Goal: Task Accomplishment & Management: Use online tool/utility

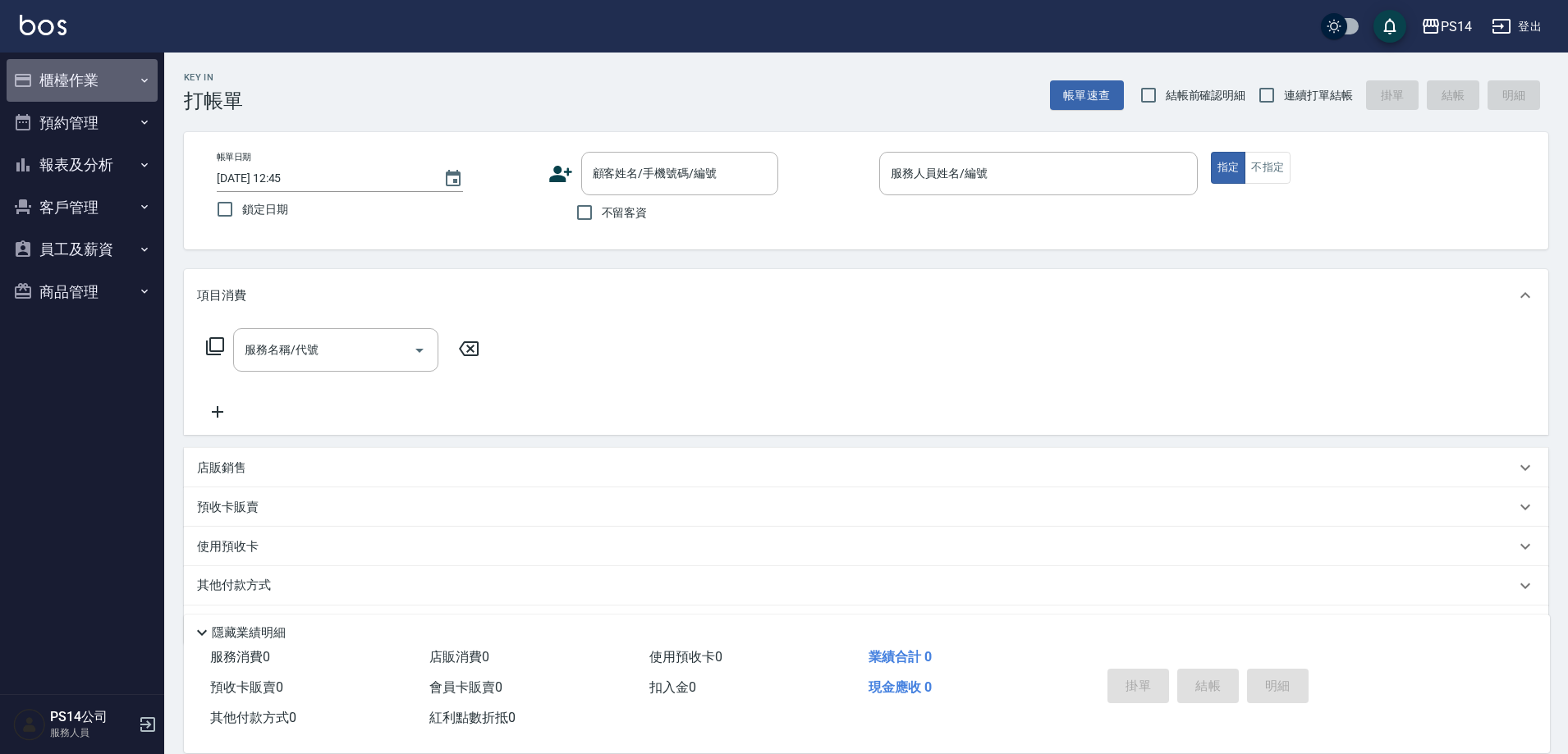
click at [51, 79] on button "櫃檯作業" at bounding box center [82, 80] width 151 height 43
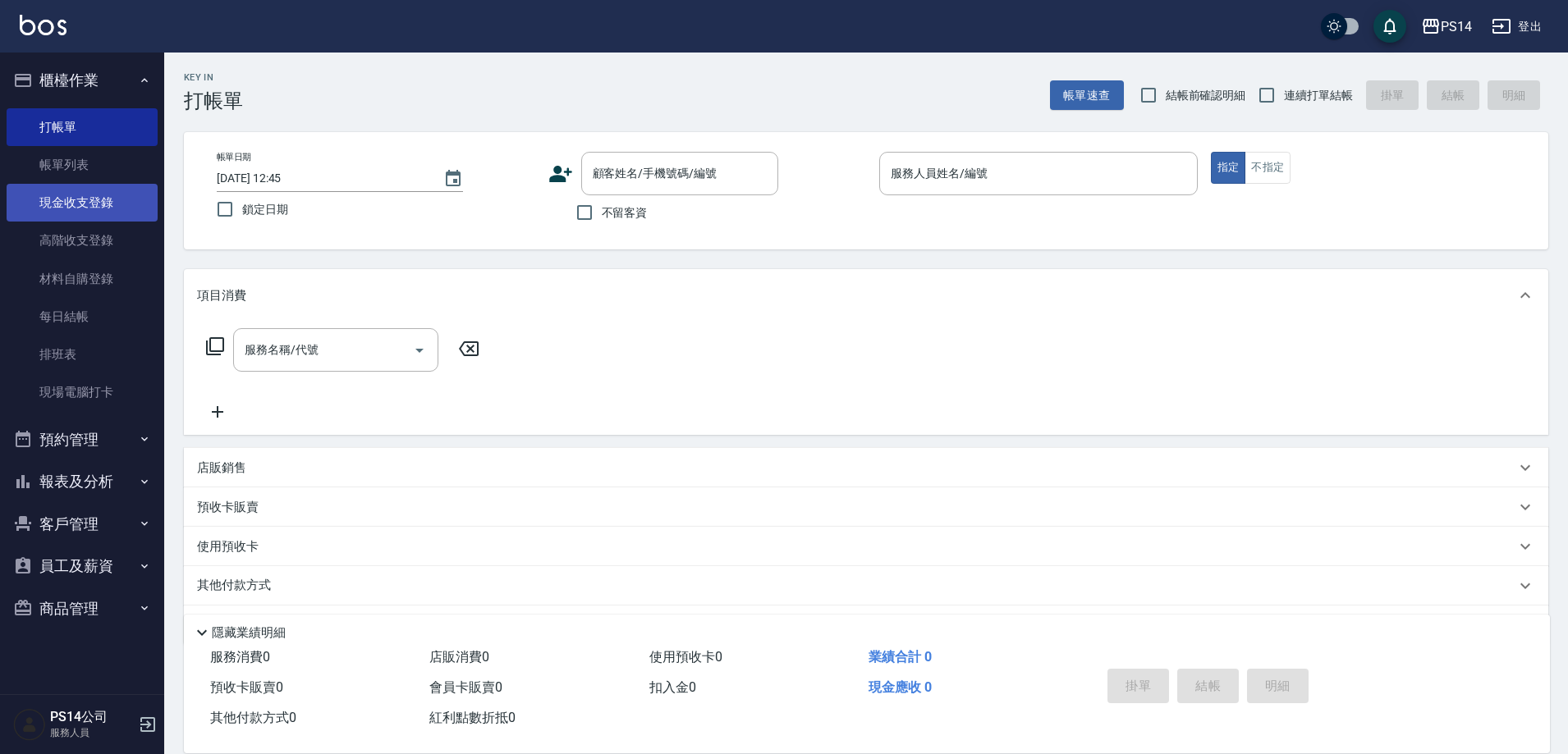
click at [77, 199] on link "現金收支登錄" at bounding box center [82, 202] width 151 height 37
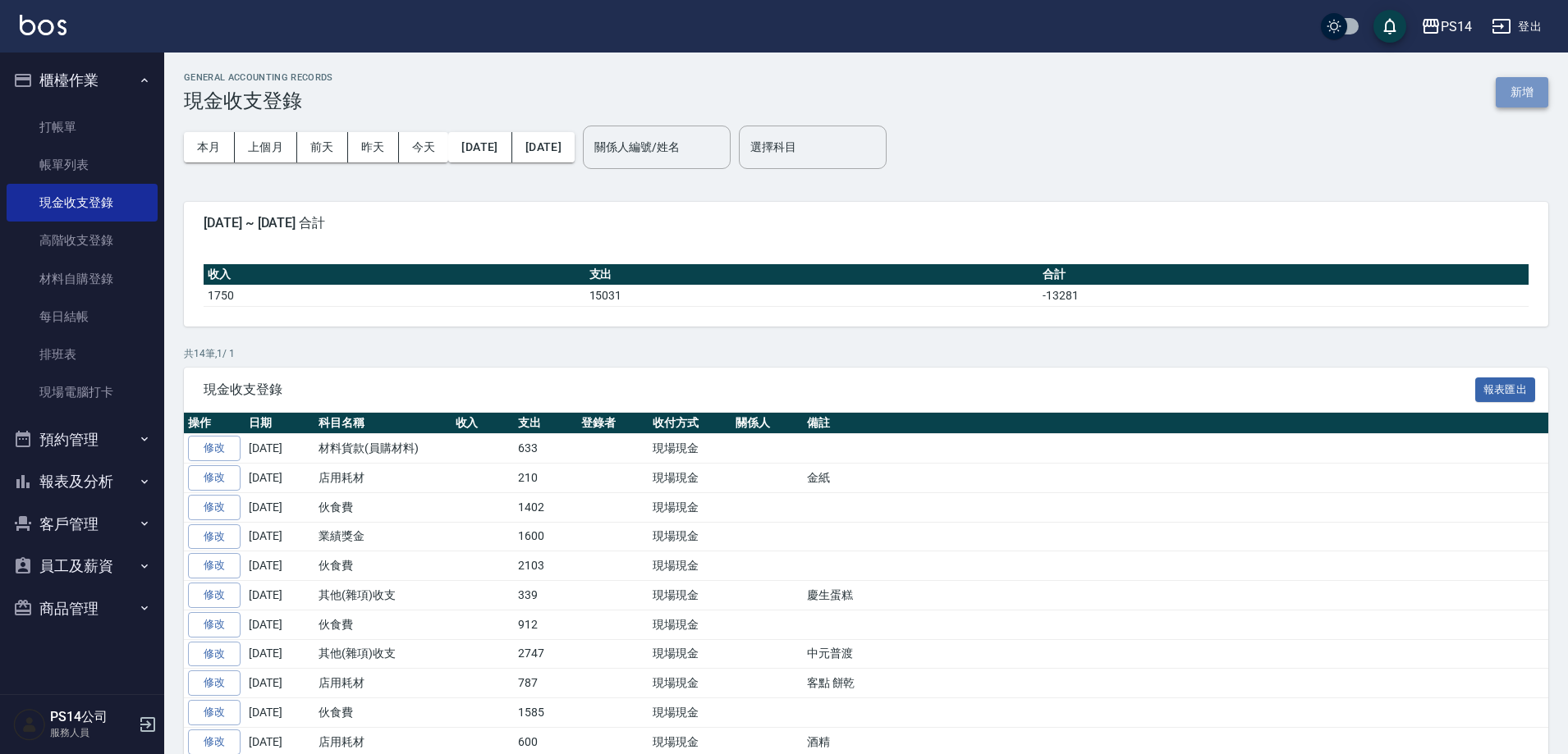
click at [1522, 95] on button "新增" at bounding box center [1522, 92] width 53 height 30
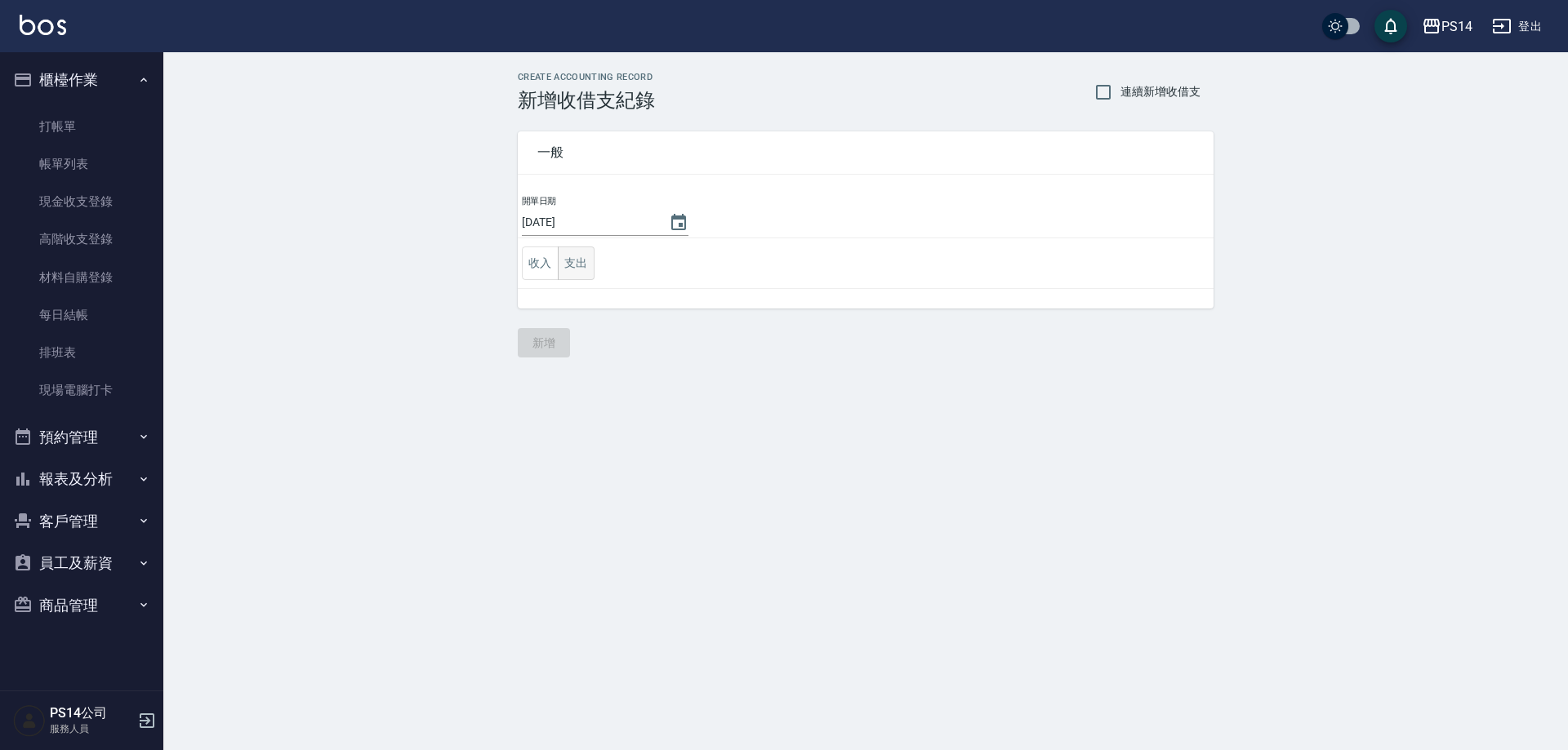
click at [592, 263] on button "支出" at bounding box center [576, 263] width 37 height 34
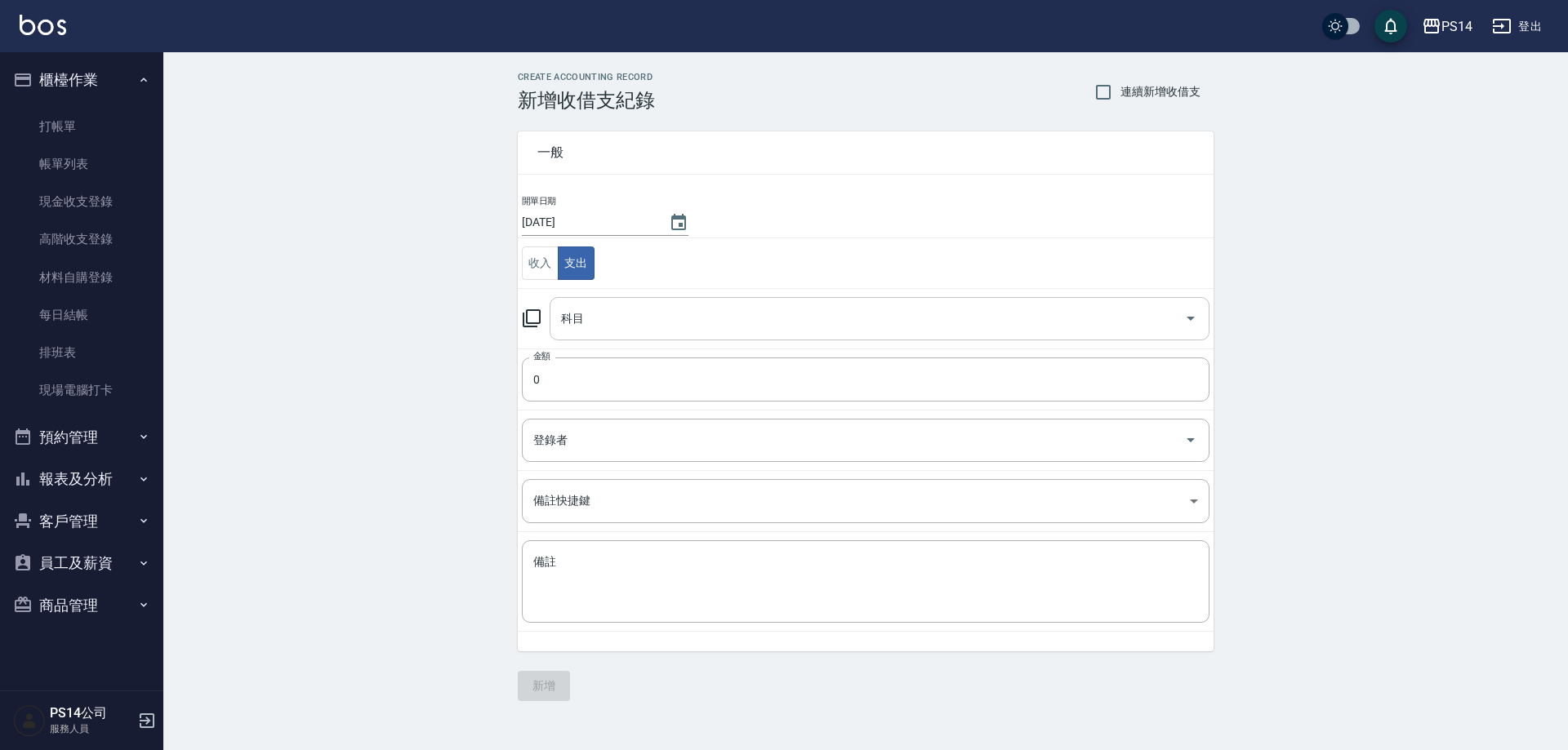
click at [601, 317] on input "科目" at bounding box center [867, 319] width 620 height 29
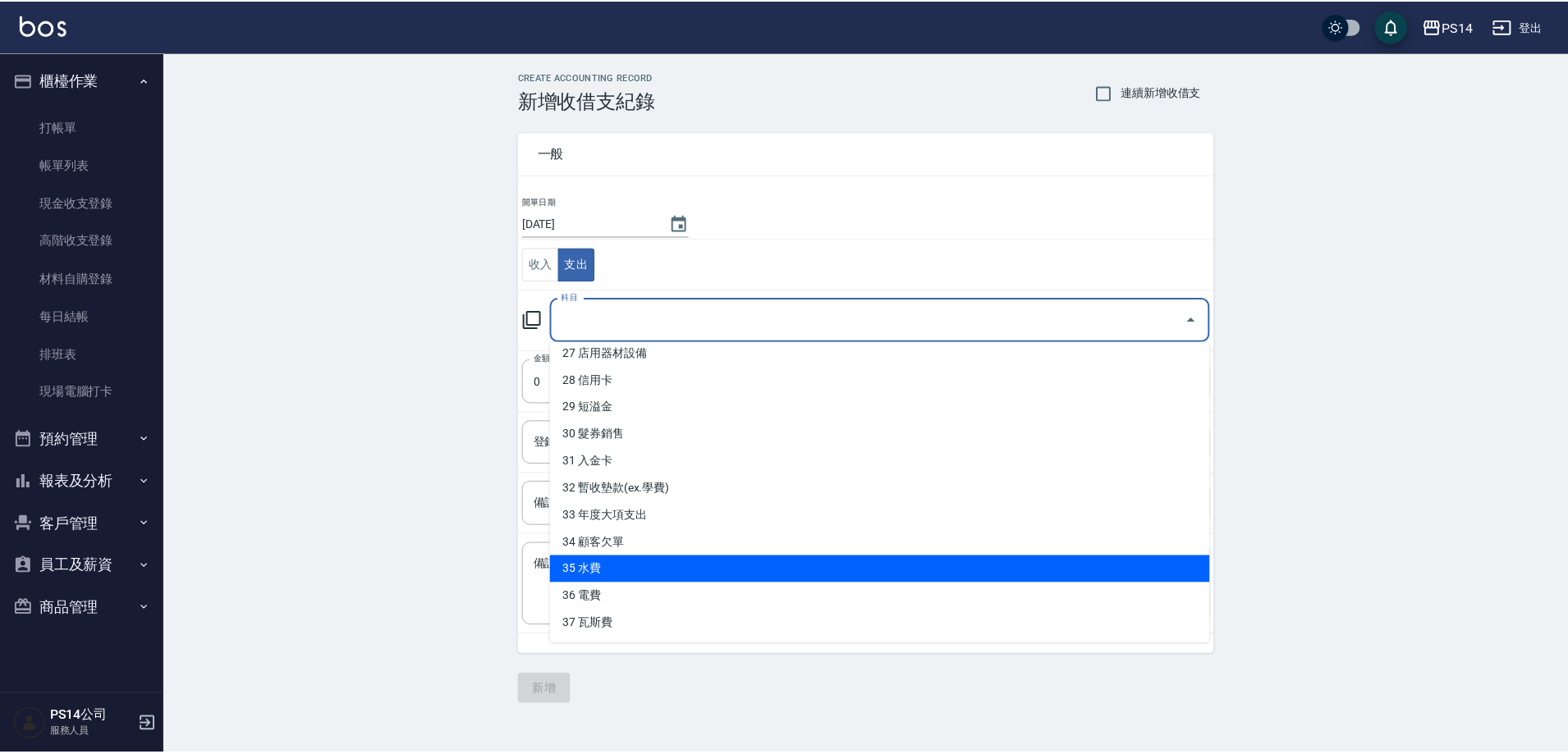
scroll to position [576, 0]
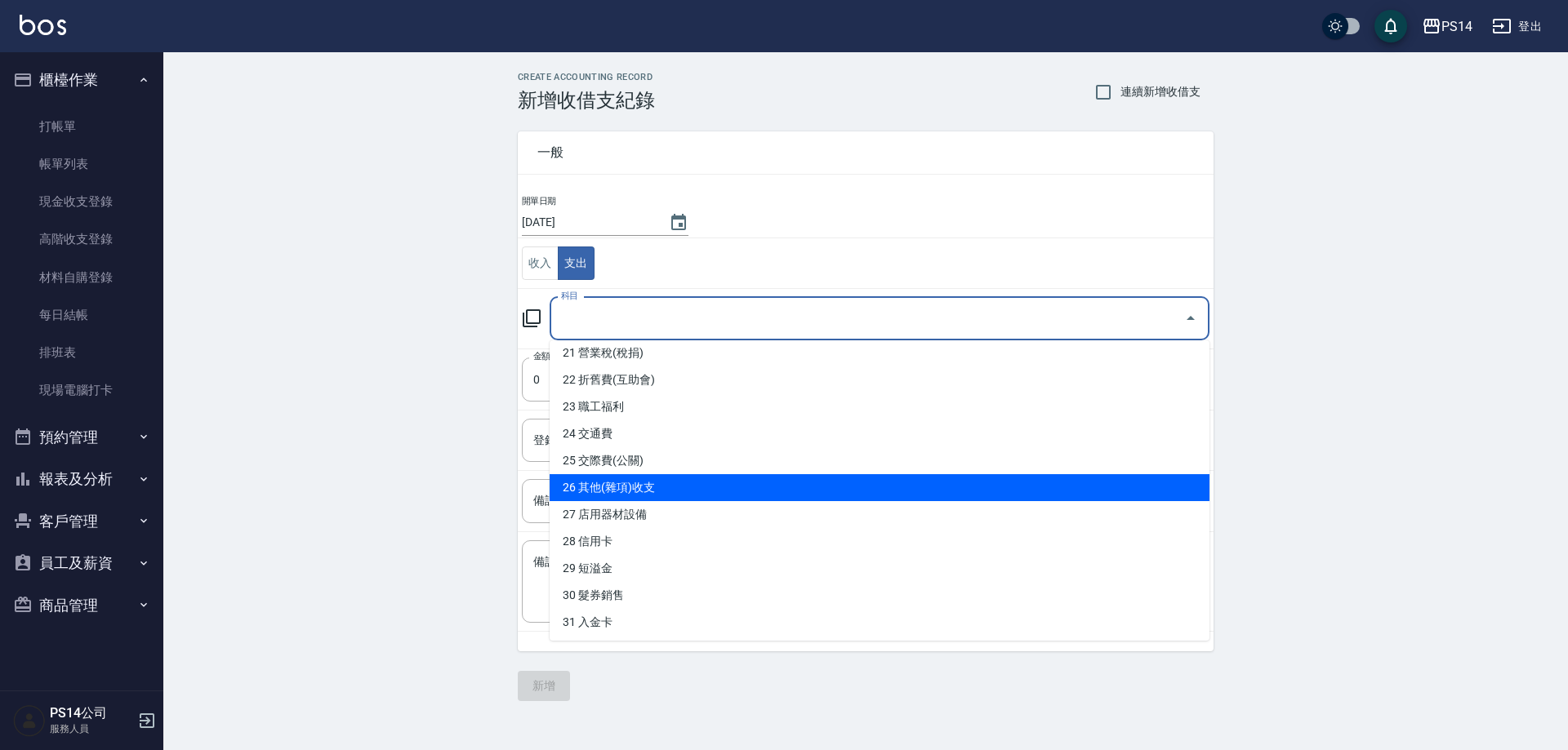
click at [650, 478] on li "26 其他(雜項)收支" at bounding box center [880, 488] width 659 height 27
type input "26 其他(雜項)收支"
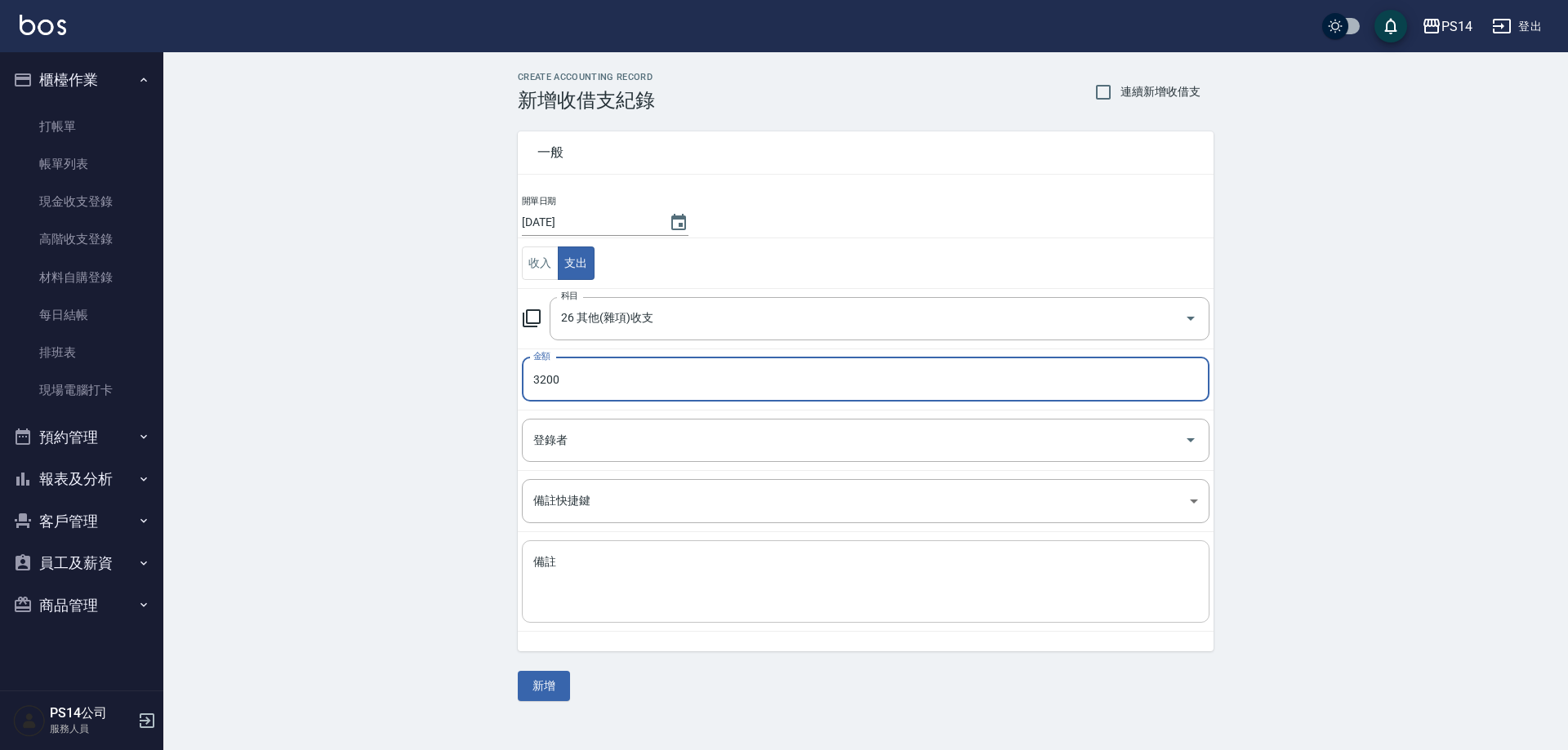
type input "3200"
click at [738, 615] on div "x 備註" at bounding box center [865, 582] width 688 height 82
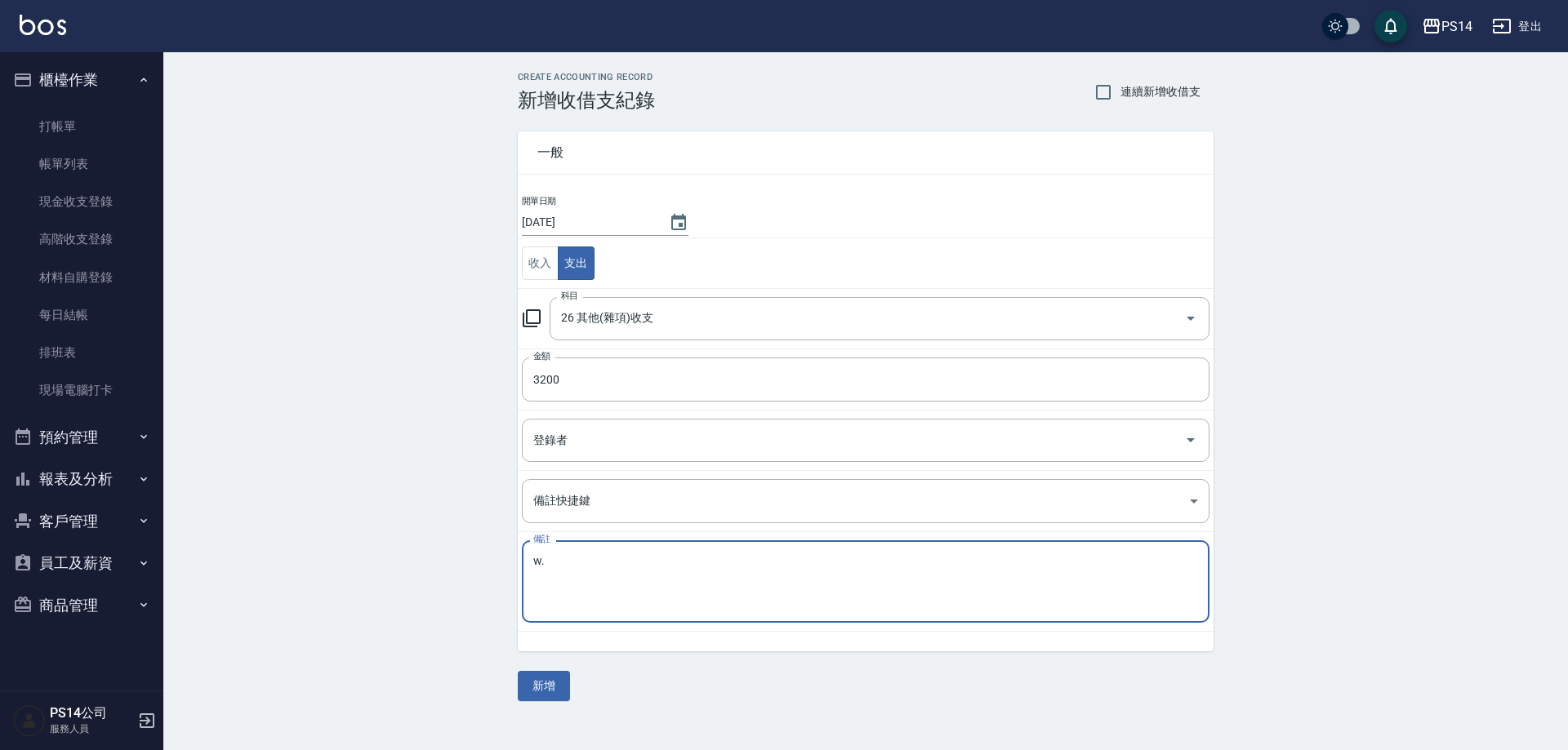
type textarea "w"
type textarea "水水競賽賽"
click at [553, 696] on button "新增" at bounding box center [544, 686] width 53 height 30
